Goal: Task Accomplishment & Management: Use online tool/utility

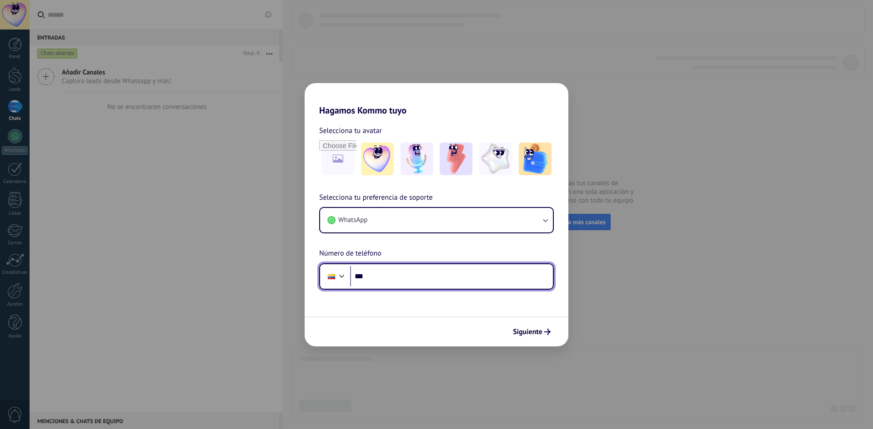
click at [399, 279] on input "***" at bounding box center [451, 276] width 203 height 21
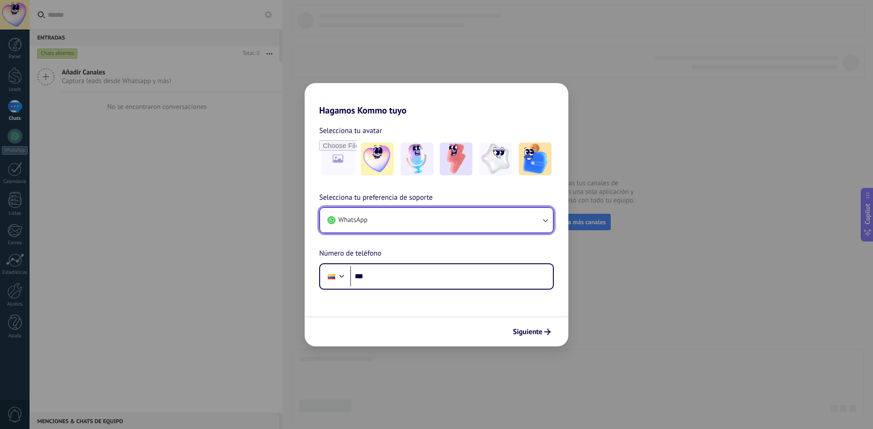
click at [505, 220] on button "WhatsApp" at bounding box center [436, 220] width 233 height 25
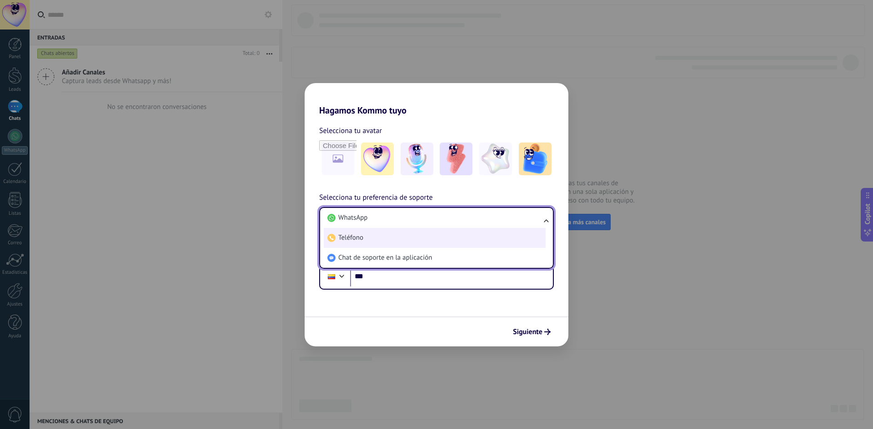
click at [463, 247] on li "Teléfono" at bounding box center [435, 238] width 222 height 20
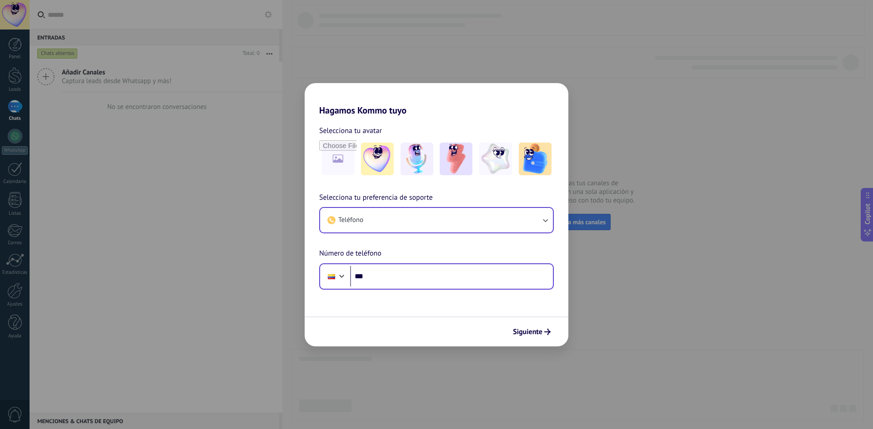
click at [442, 289] on div "Phone ***" at bounding box center [436, 277] width 235 height 26
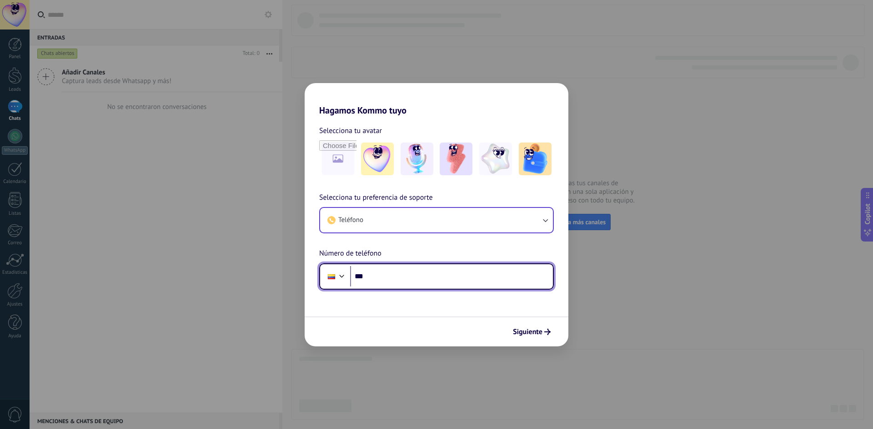
click at [440, 282] on input "***" at bounding box center [451, 276] width 203 height 21
type input "**********"
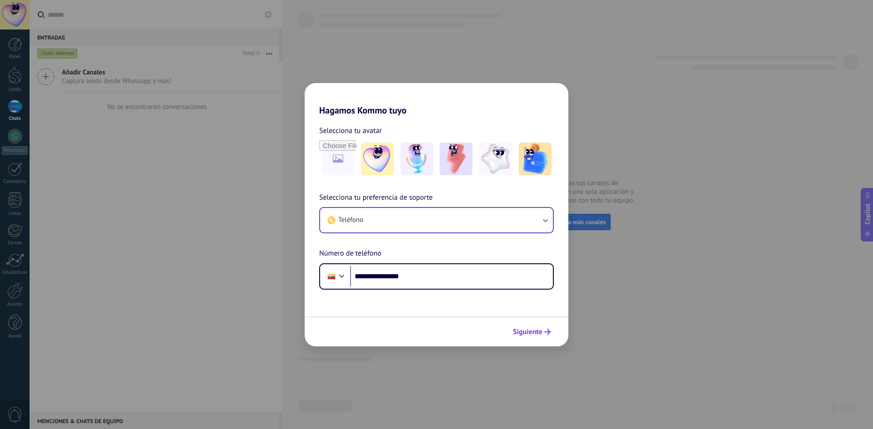
click at [518, 335] on span "Siguiente" at bounding box center [528, 332] width 30 height 6
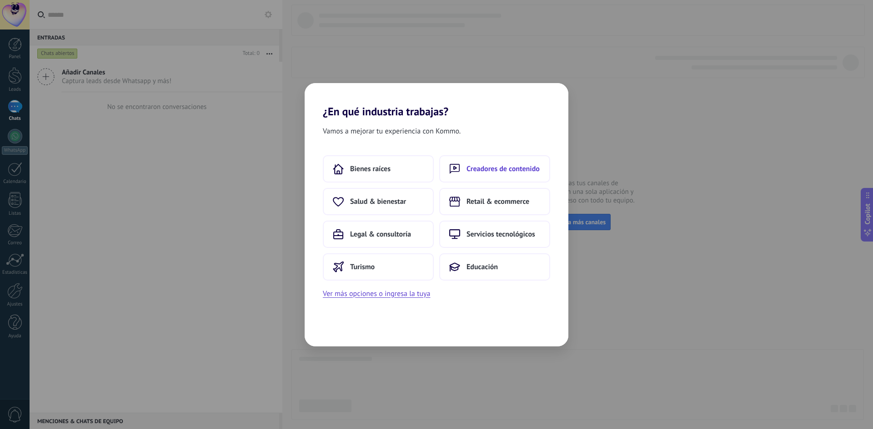
click at [479, 165] on span "Creadores de contenido" at bounding box center [502, 169] width 73 height 9
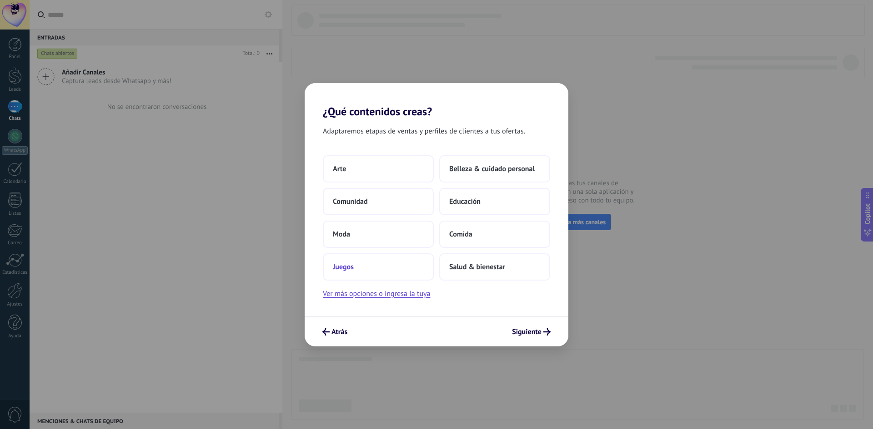
click at [363, 272] on button "Juegos" at bounding box center [378, 267] width 111 height 27
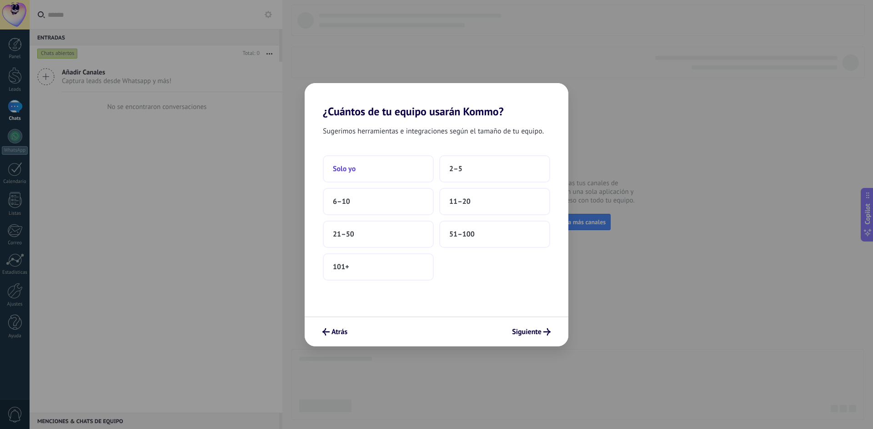
click at [427, 174] on button "Solo yo" at bounding box center [378, 168] width 111 height 27
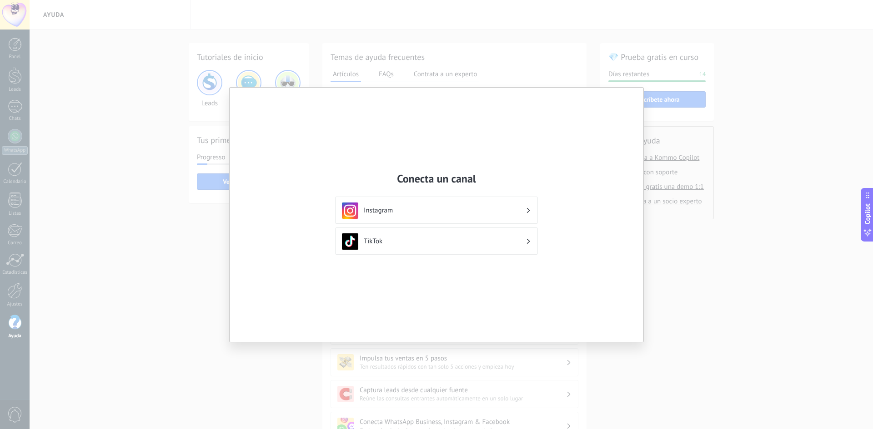
click at [439, 235] on div "TikTok" at bounding box center [436, 242] width 189 height 16
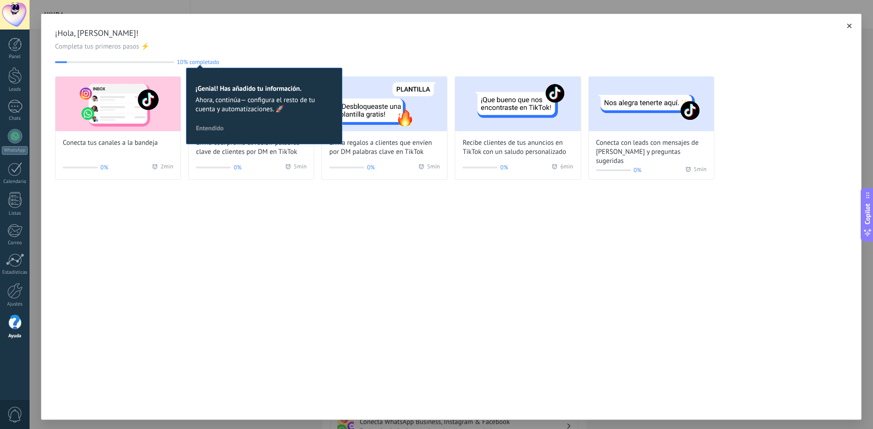
click at [847, 27] on icon "button" at bounding box center [849, 26] width 5 height 5
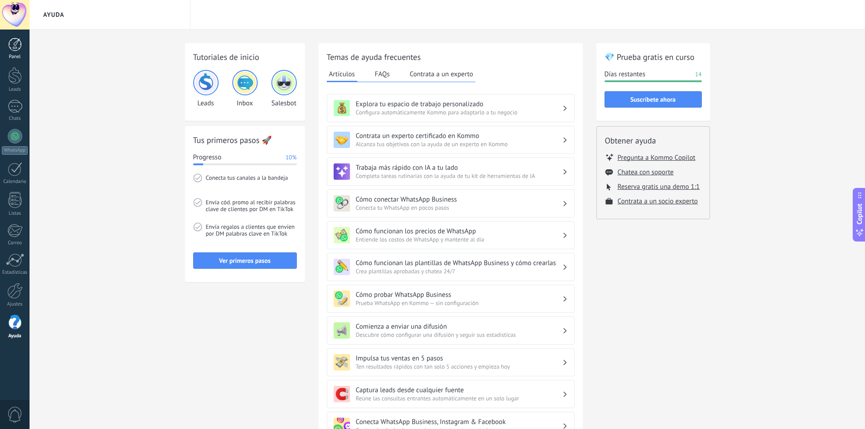
click at [12, 60] on div "Panel" at bounding box center [15, 57] width 26 height 6
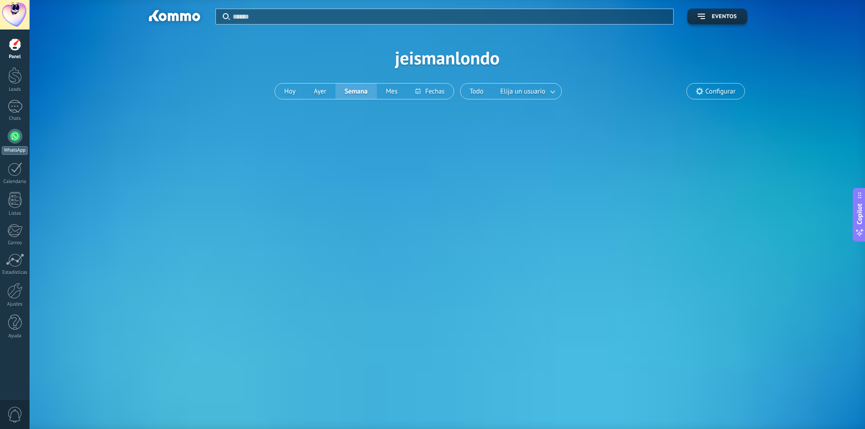
click at [14, 139] on div at bounding box center [15, 136] width 15 height 15
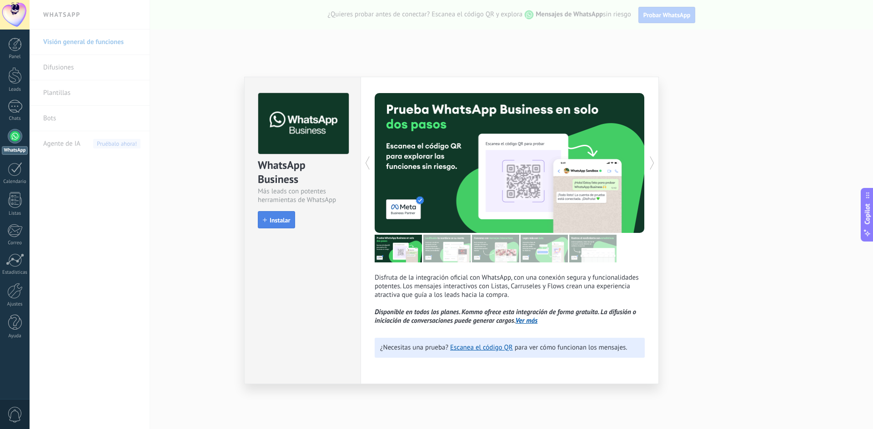
click at [274, 222] on span "Instalar" at bounding box center [279, 220] width 20 height 6
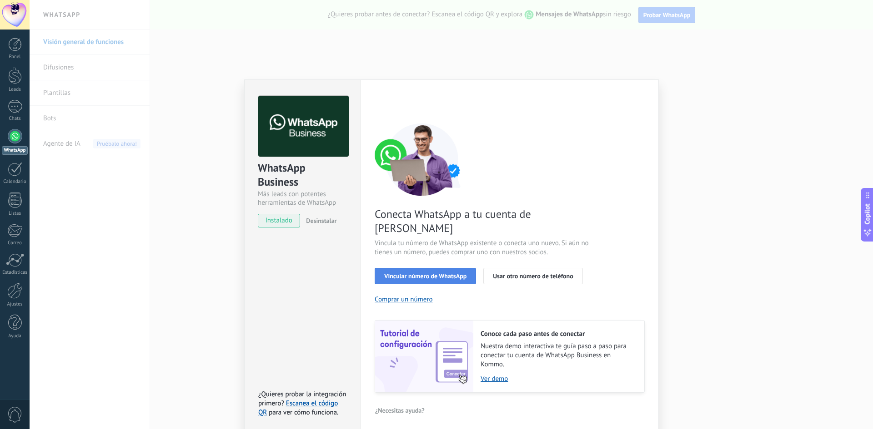
click at [469, 268] on button "Vincular número de WhatsApp" at bounding box center [424, 276] width 101 height 16
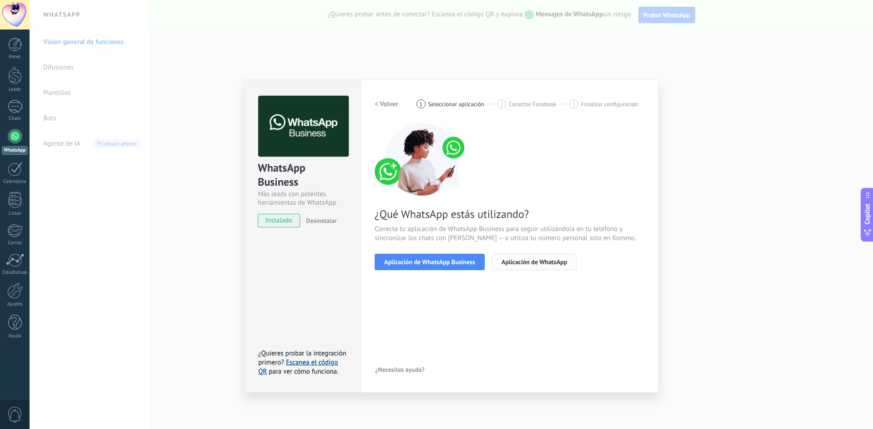
click at [532, 255] on button "Aplicación de WhatsApp" at bounding box center [534, 262] width 85 height 16
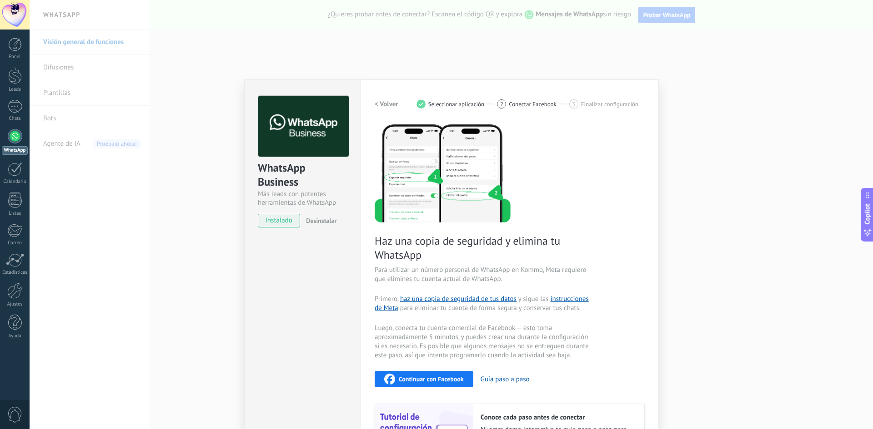
click at [442, 379] on span "Continuar con Facebook" at bounding box center [431, 379] width 65 height 6
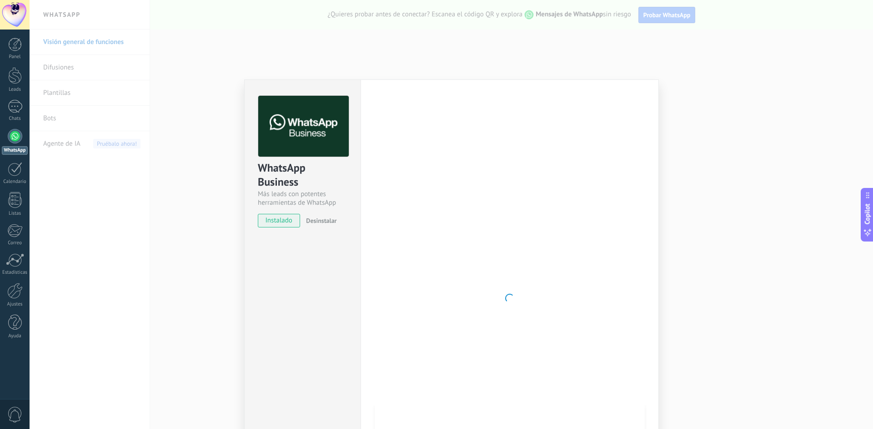
click at [314, 225] on button "Desinstalar" at bounding box center [319, 221] width 34 height 14
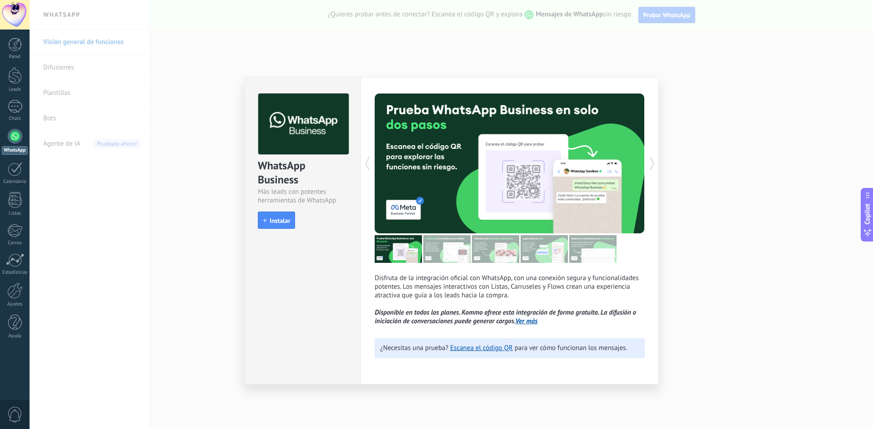
click at [146, 251] on div "WhatsApp Business Más leads con potentes herramientas de WhatsApp install Insta…" at bounding box center [451, 214] width 843 height 429
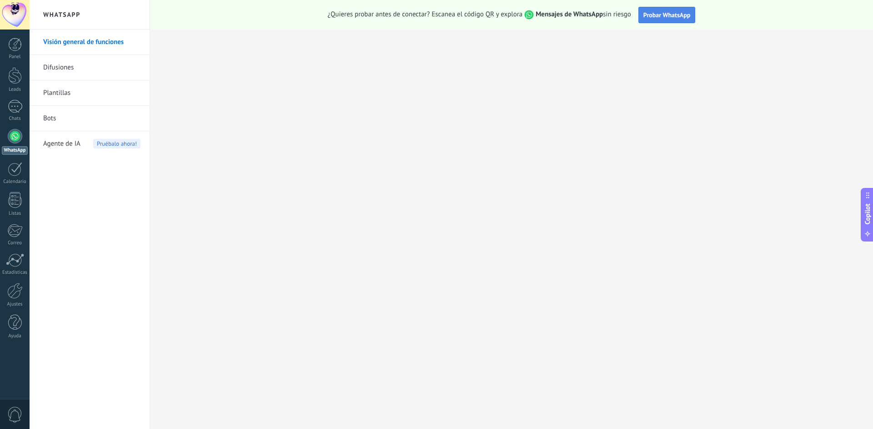
click at [669, 19] on button "Probar WhatsApp" at bounding box center [666, 15] width 57 height 16
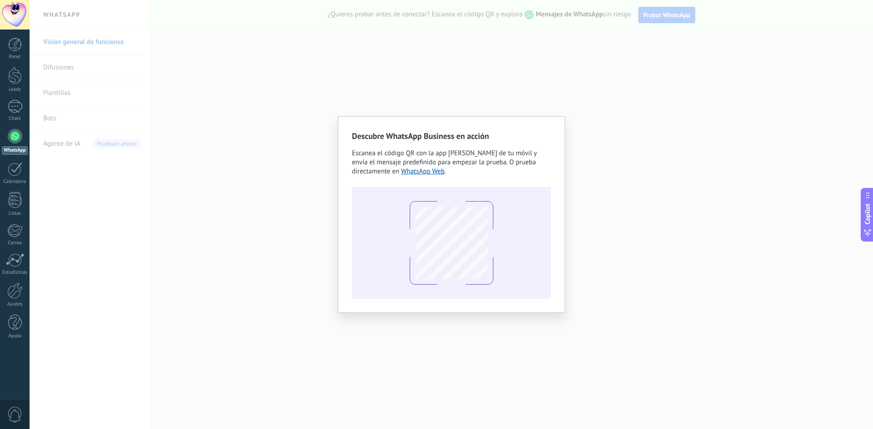
click at [205, 237] on div "Descubre WhatsApp Business en acción Escanea el código QR con la app [PERSON_NA…" at bounding box center [451, 214] width 843 height 429
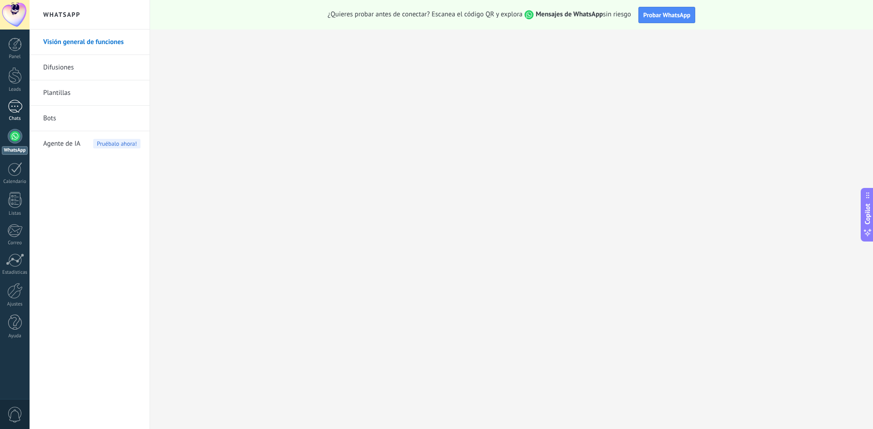
click at [15, 120] on div "Chats" at bounding box center [15, 119] width 26 height 6
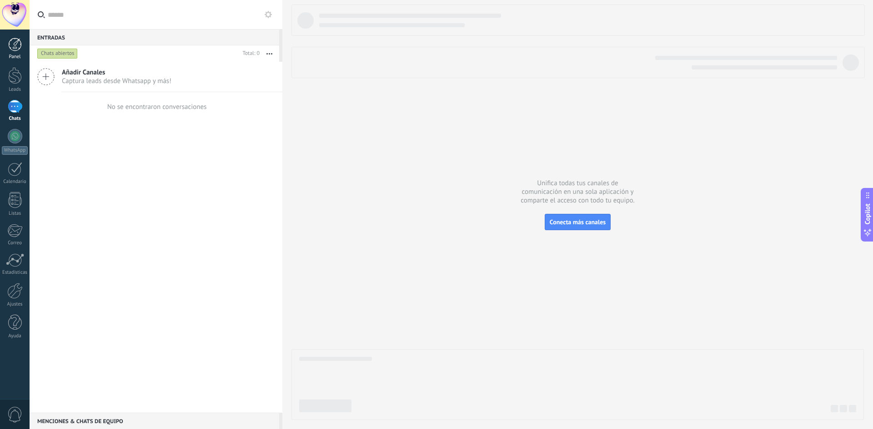
click at [12, 41] on div at bounding box center [15, 45] width 14 height 14
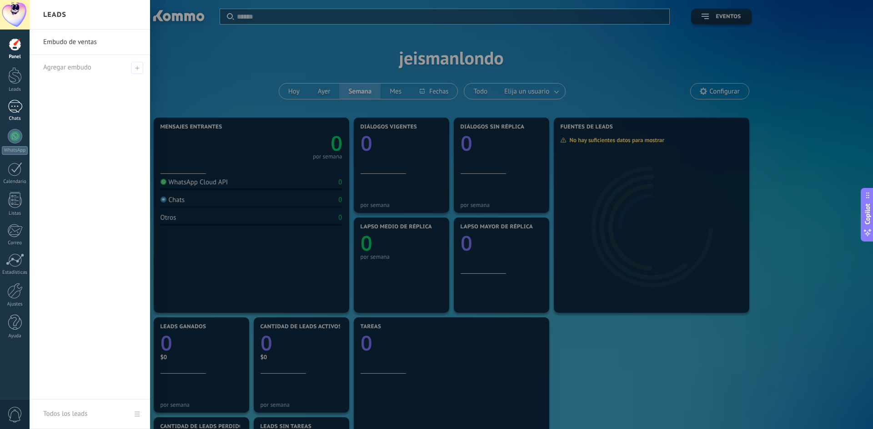
click at [16, 102] on div at bounding box center [15, 106] width 15 height 13
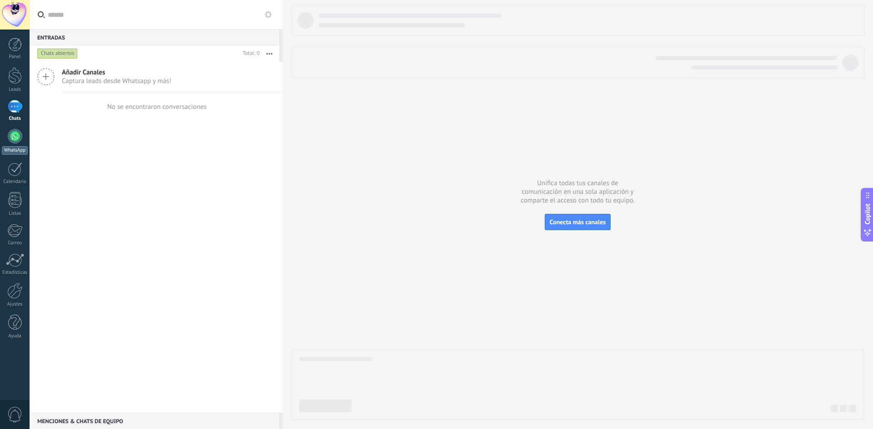
click at [15, 130] on div at bounding box center [15, 136] width 15 height 15
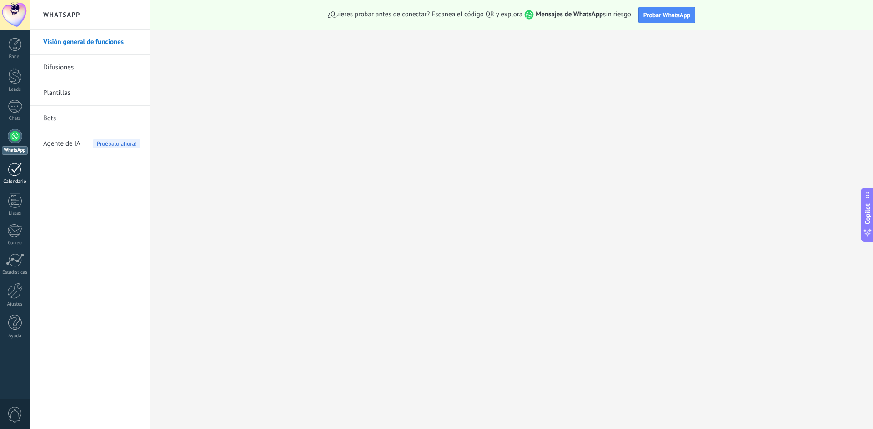
click at [11, 181] on div "Calendario" at bounding box center [15, 182] width 26 height 6
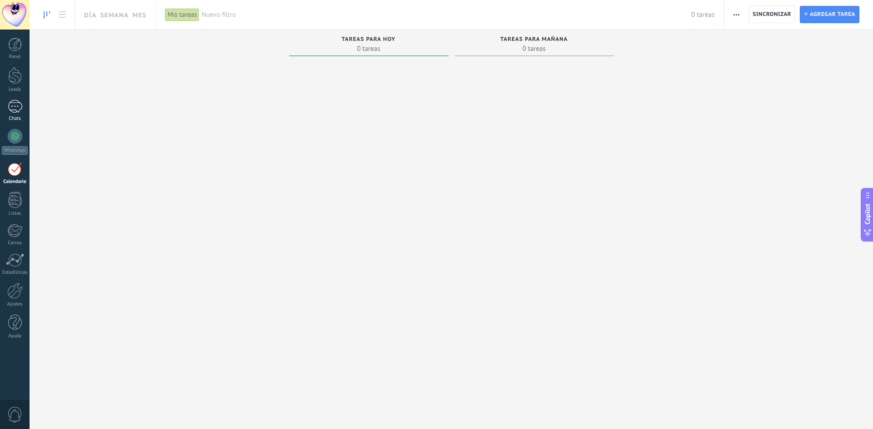
click at [17, 110] on div at bounding box center [15, 106] width 15 height 13
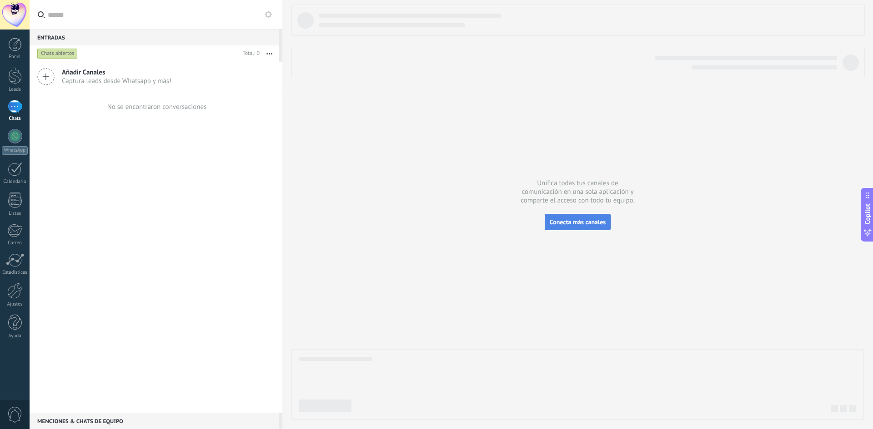
click at [560, 219] on span "Conecta más canales" at bounding box center [577, 222] width 56 height 8
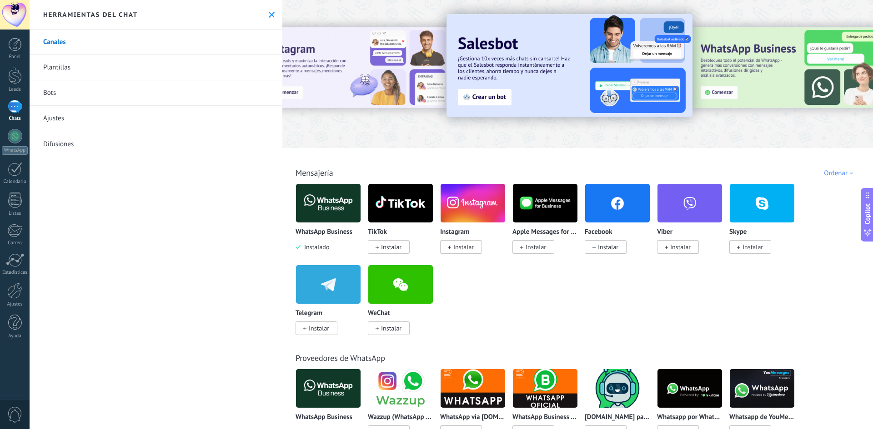
click at [823, 210] on div "WhatsApp Business Instalado TikTok Instalar Instagram Instalar Apple Messages f…" at bounding box center [582, 265] width 574 height 163
click at [819, 344] on div "Proveedores de WhatsApp WhatsApp Business Instalado Wazzup (WhatsApp & Instagra…" at bounding box center [577, 427] width 585 height 185
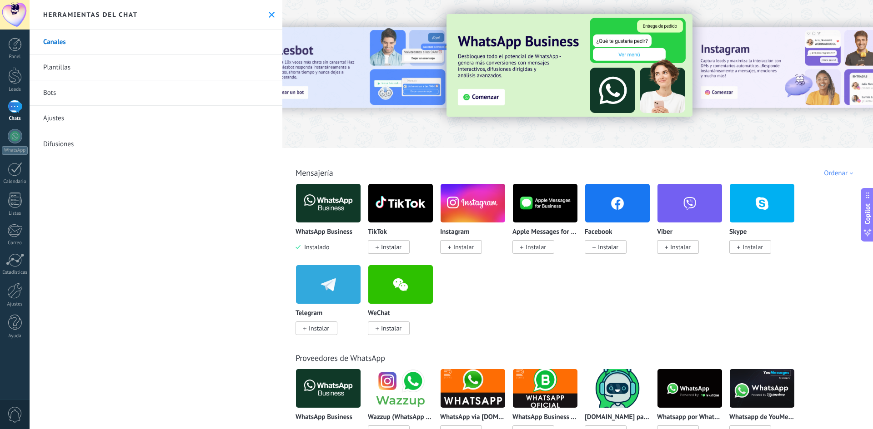
click at [335, 192] on img at bounding box center [328, 203] width 65 height 44
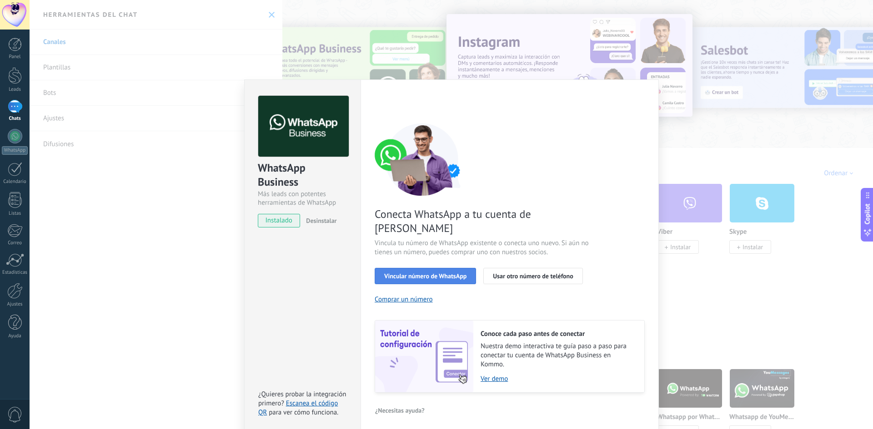
click at [411, 273] on span "Vincular número de WhatsApp" at bounding box center [425, 276] width 82 height 6
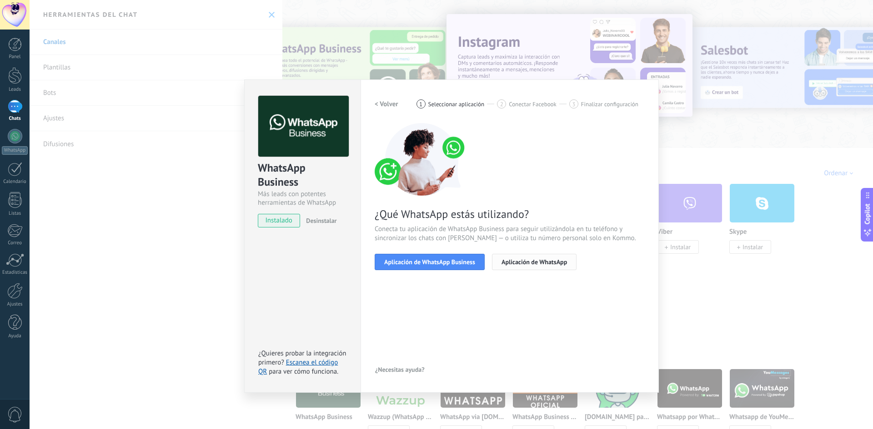
click at [529, 259] on span "Aplicación de WhatsApp" at bounding box center [533, 262] width 65 height 6
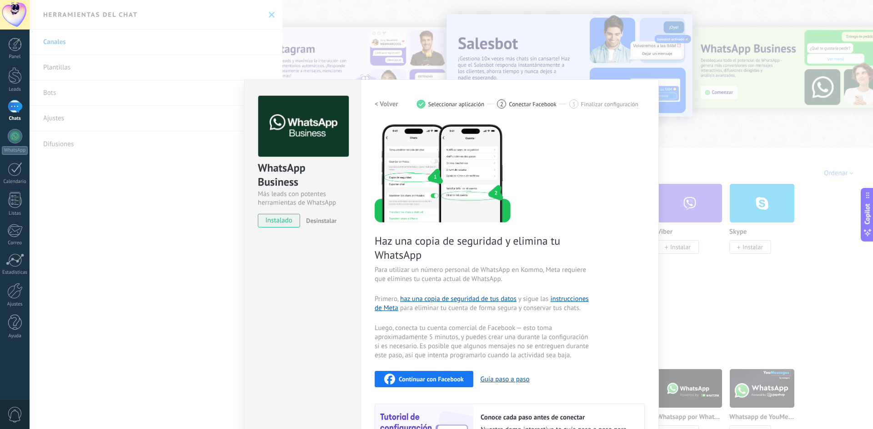
click at [448, 378] on span "Continuar con Facebook" at bounding box center [431, 379] width 65 height 6
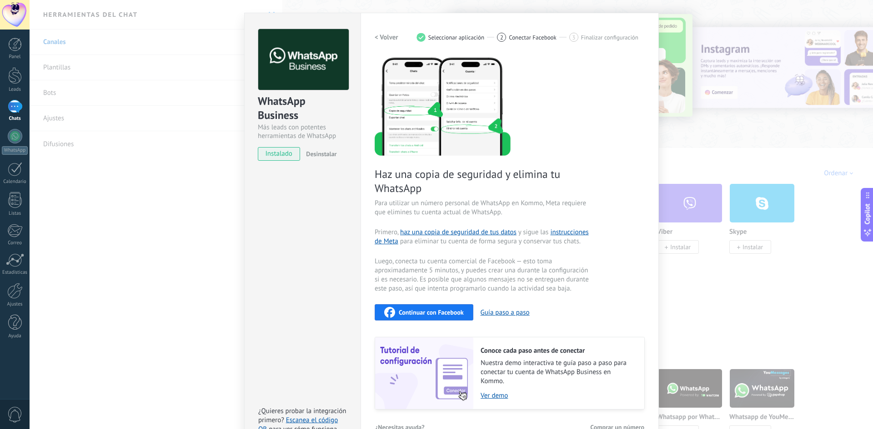
scroll to position [88, 0]
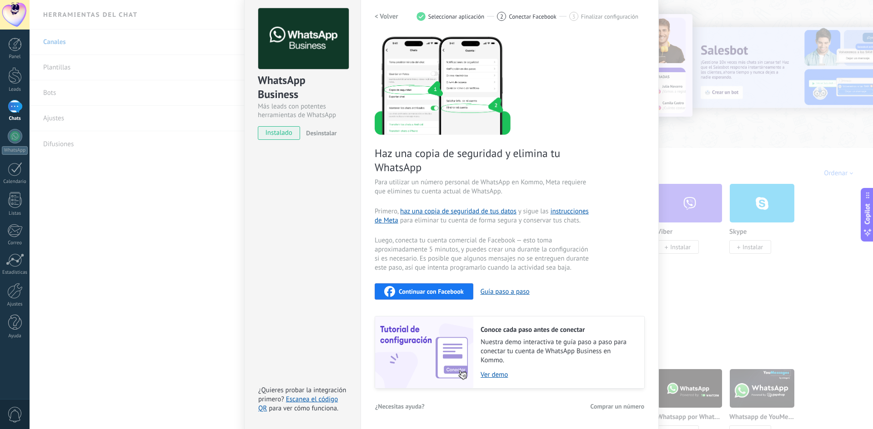
click at [189, 320] on div "WhatsApp Business Más leads con potentes herramientas de WhatsApp instalado Des…" at bounding box center [451, 214] width 843 height 429
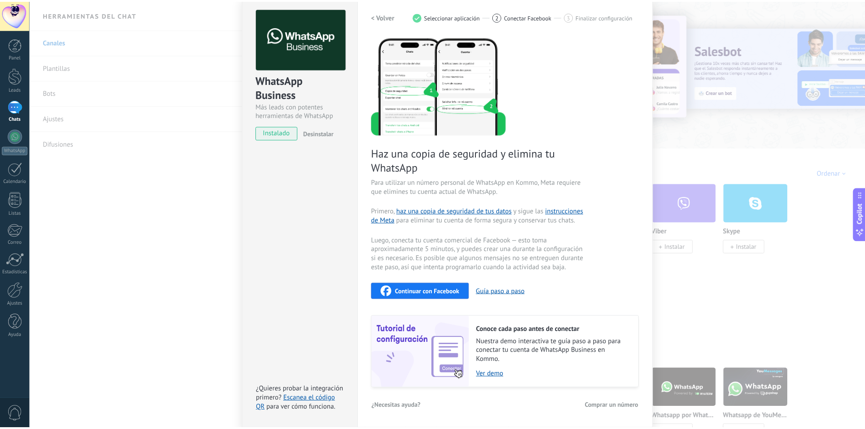
scroll to position [0, 0]
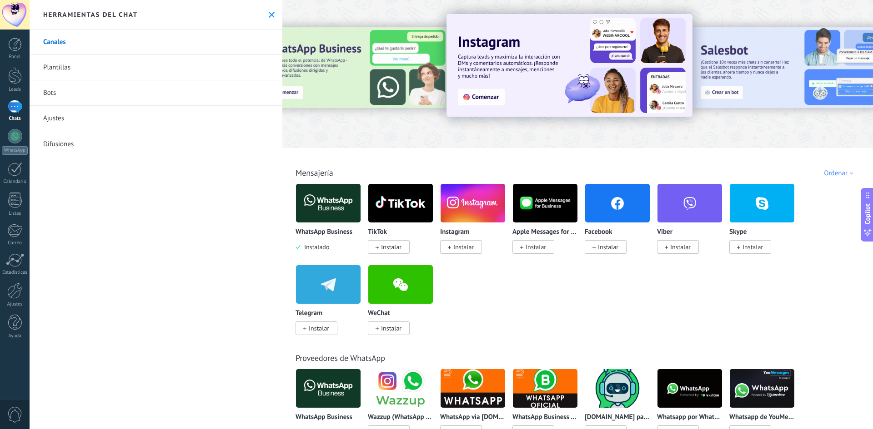
click at [119, 65] on link "Plantillas" at bounding box center [156, 67] width 253 height 25
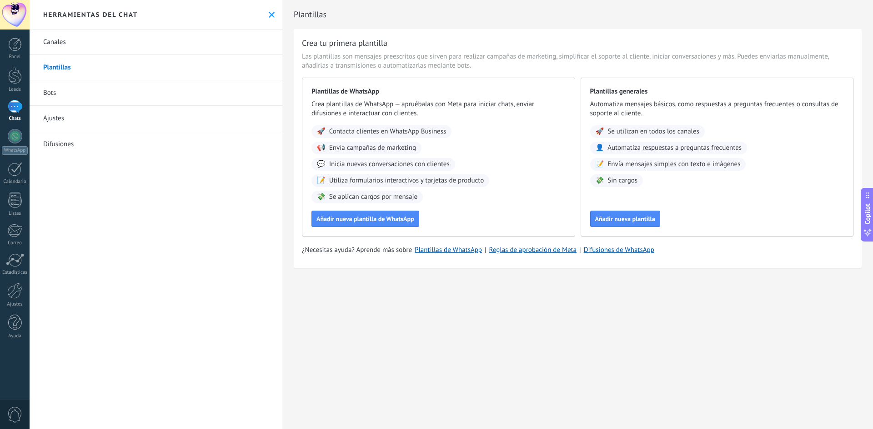
click at [112, 140] on link "Difusiones" at bounding box center [156, 143] width 253 height 25
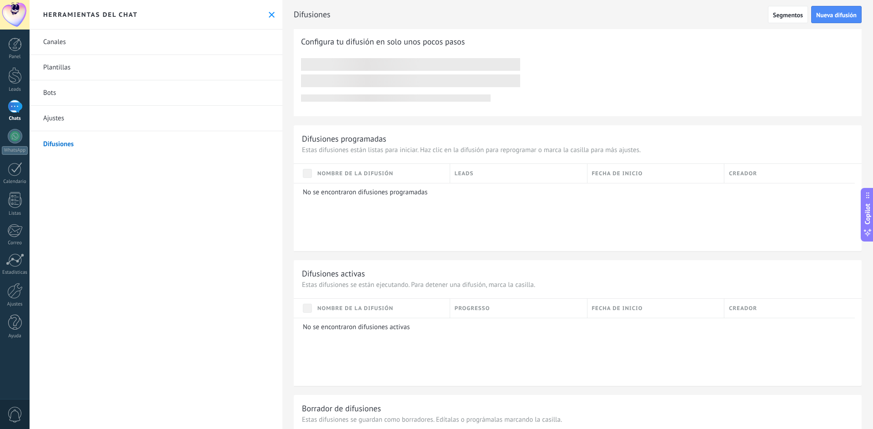
click at [96, 119] on link "Ajustes" at bounding box center [156, 118] width 253 height 25
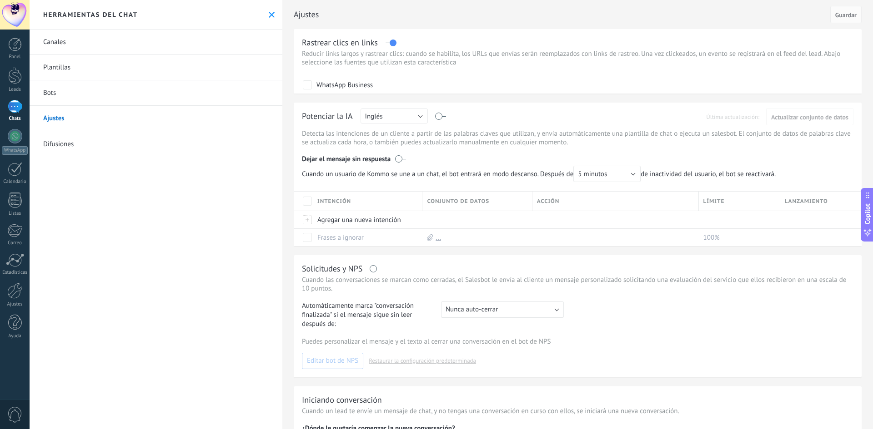
click at [77, 100] on link "Bots" at bounding box center [156, 92] width 253 height 25
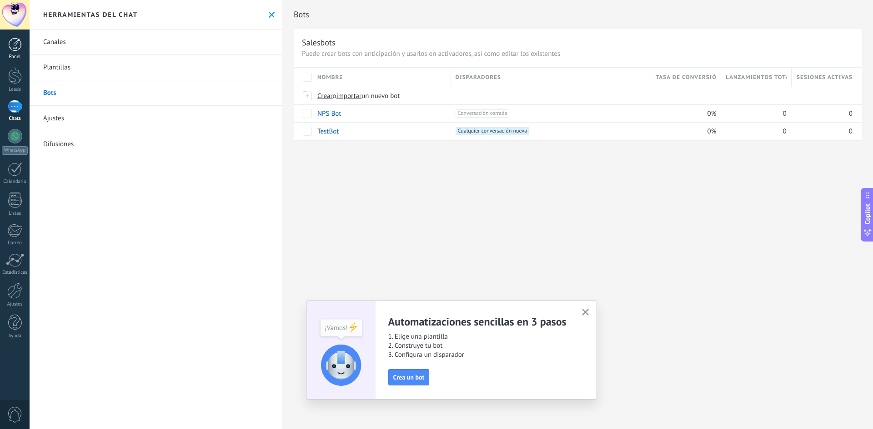
click at [16, 53] on link "Panel" at bounding box center [15, 49] width 30 height 22
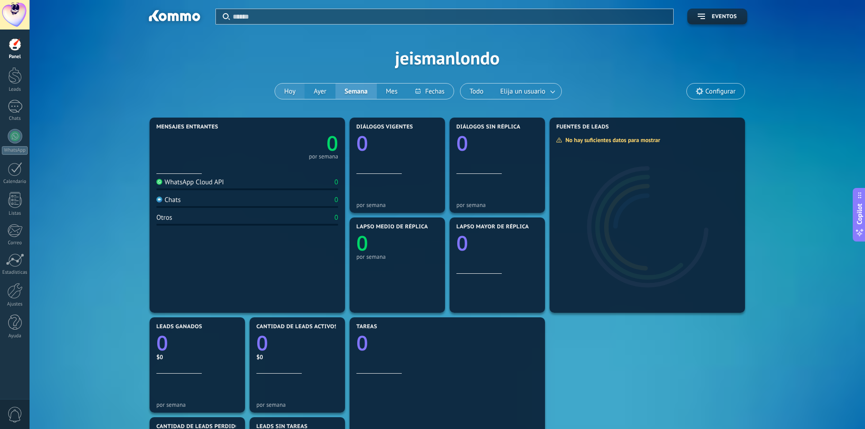
click at [290, 88] on button "Hoy" at bounding box center [290, 91] width 30 height 15
